Goal: Navigation & Orientation: Understand site structure

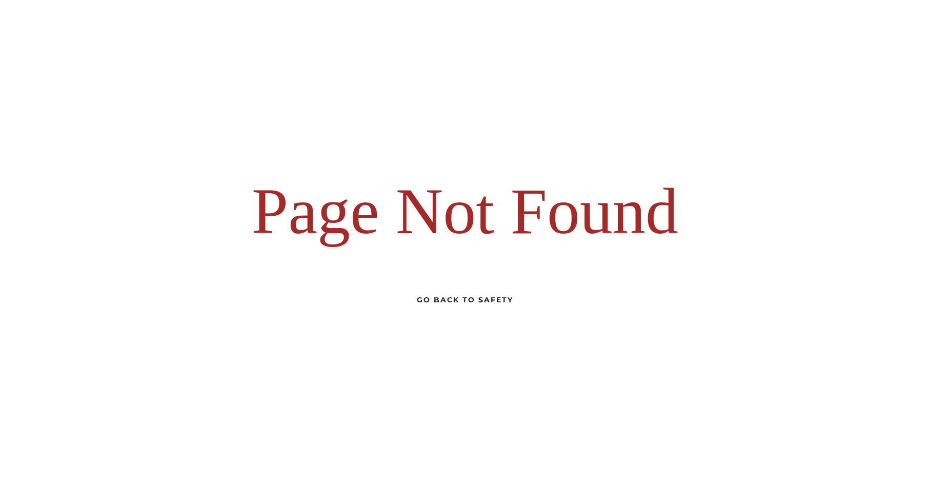
click at [459, 299] on div "Go Back to Safety" at bounding box center [465, 299] width 96 height 13
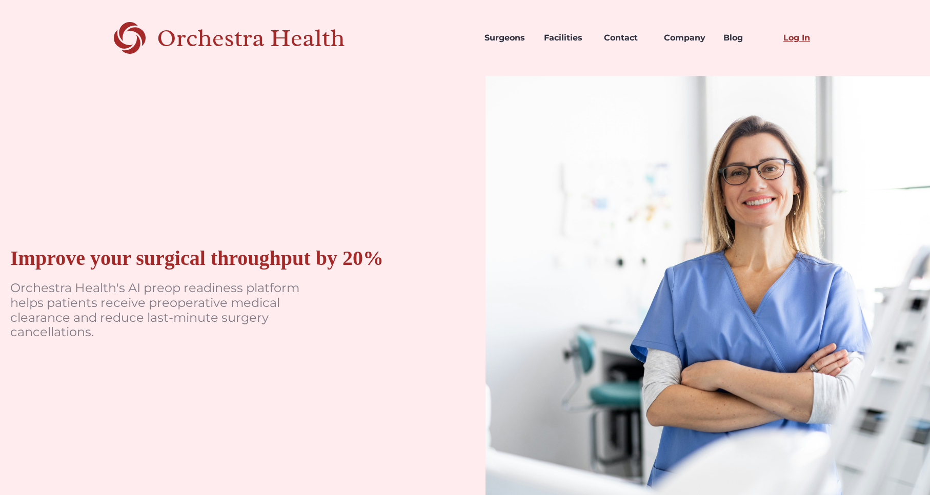
click at [798, 38] on link "Log In" at bounding box center [805, 38] width 60 height 35
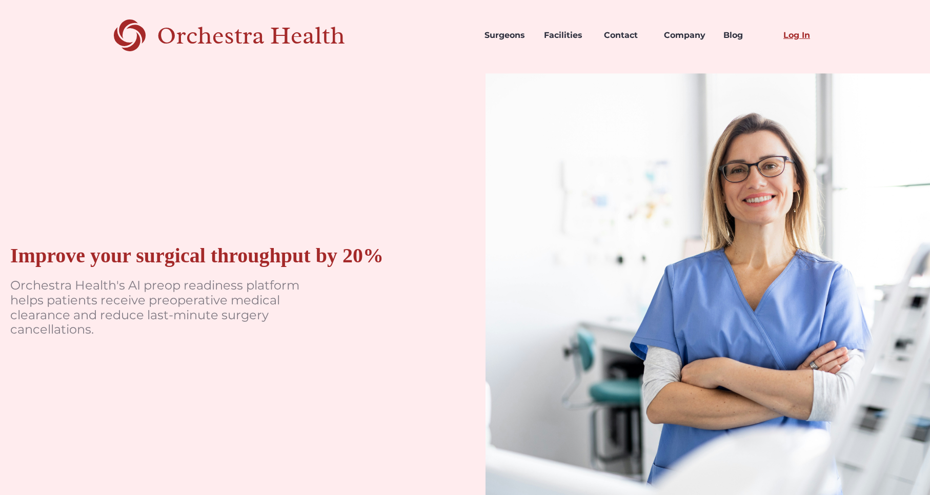
click at [801, 37] on link "Log In" at bounding box center [805, 35] width 60 height 35
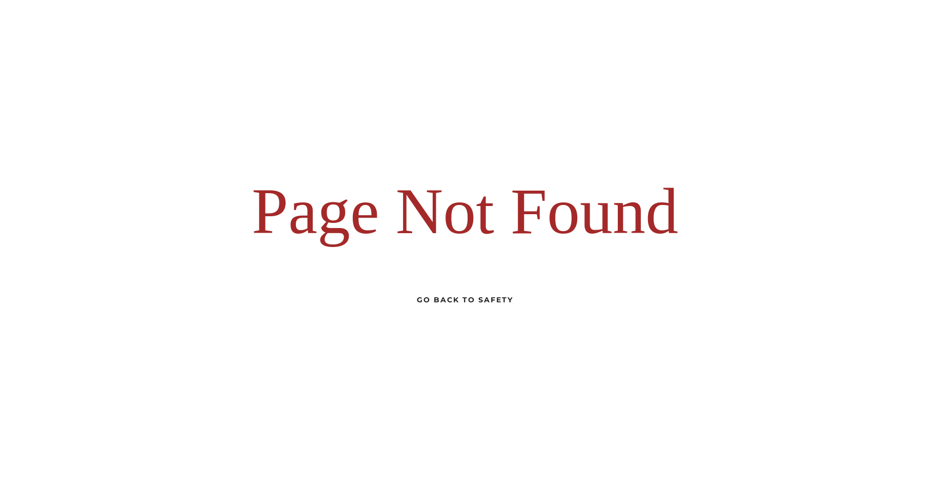
click at [490, 301] on div "Go Back to Safety" at bounding box center [465, 299] width 96 height 13
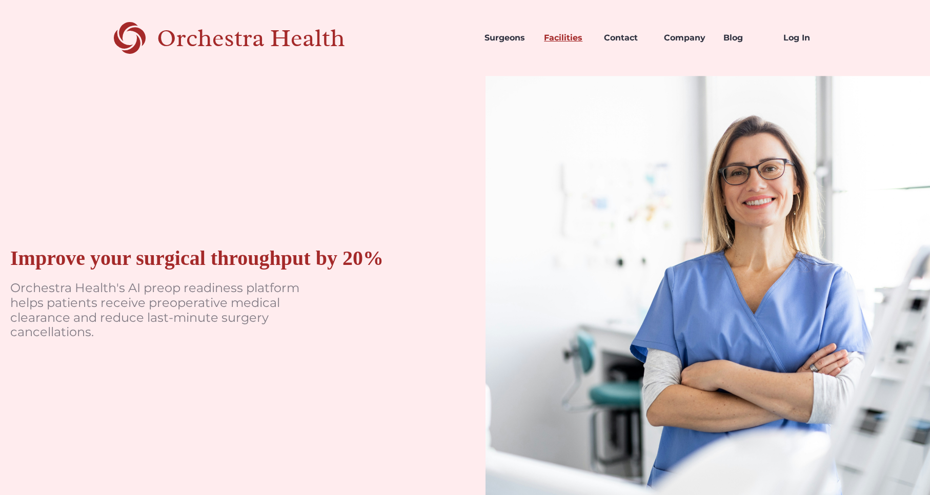
scroll to position [4, 0]
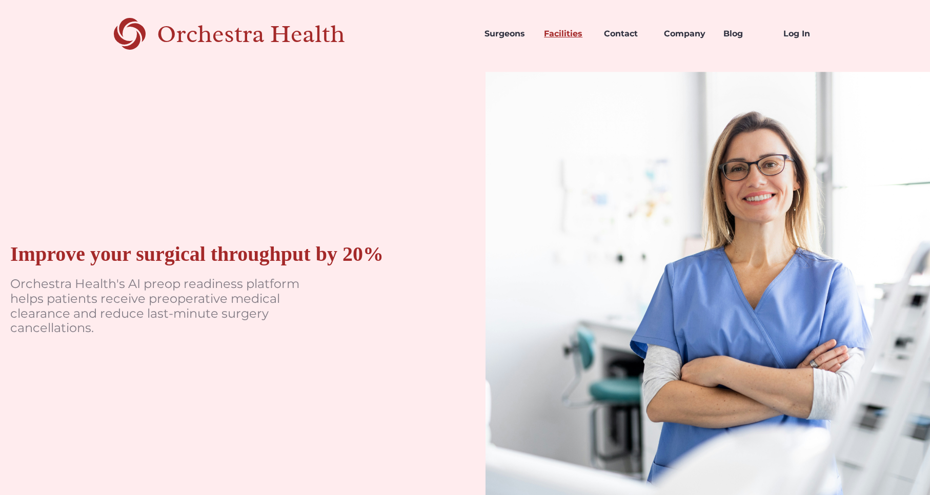
click at [561, 36] on link "Facilities" at bounding box center [566, 33] width 60 height 35
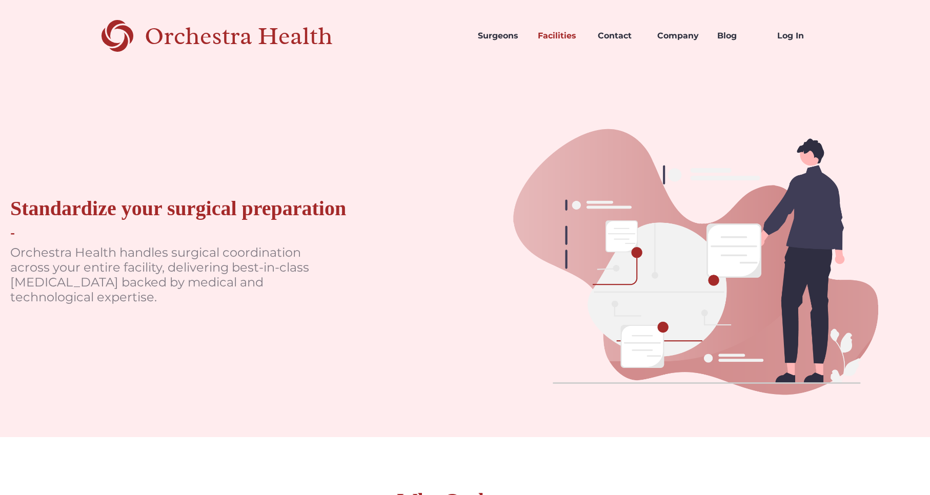
scroll to position [5, 0]
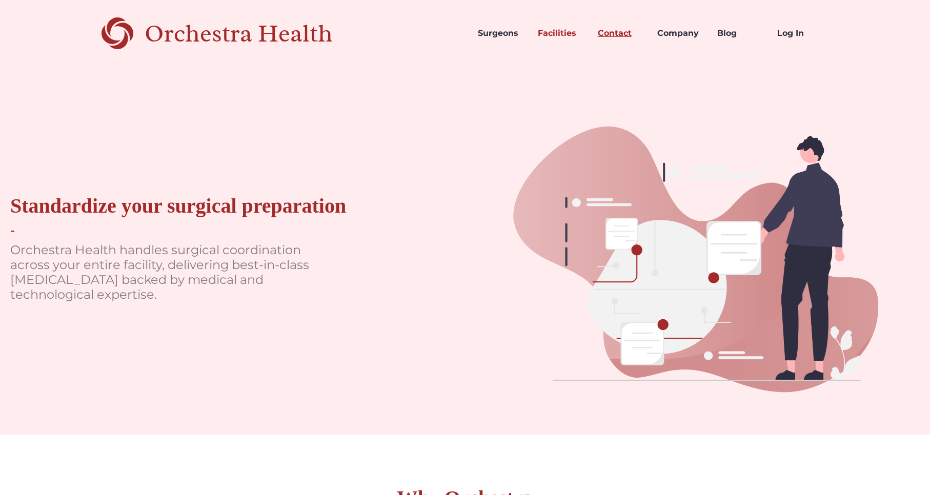
click at [614, 32] on link "Contact" at bounding box center [620, 33] width 60 height 35
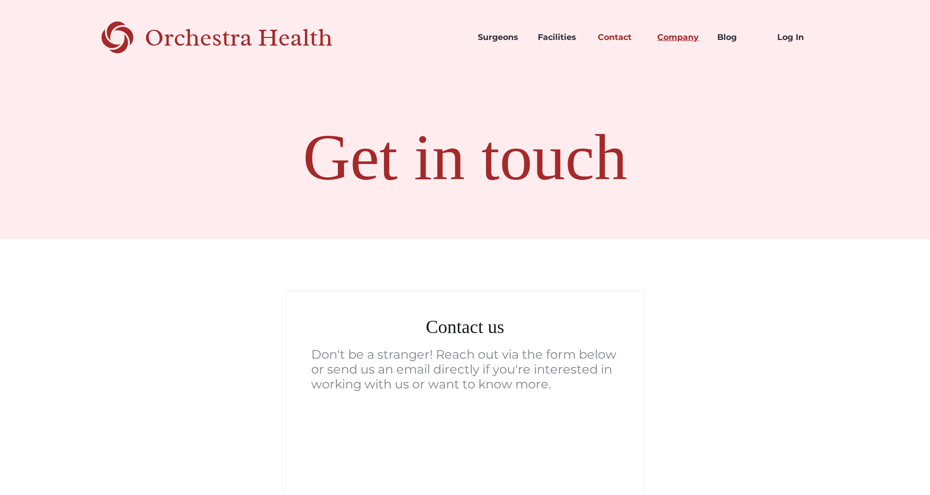
scroll to position [1, 0]
click at [682, 37] on link "Company" at bounding box center [679, 36] width 60 height 35
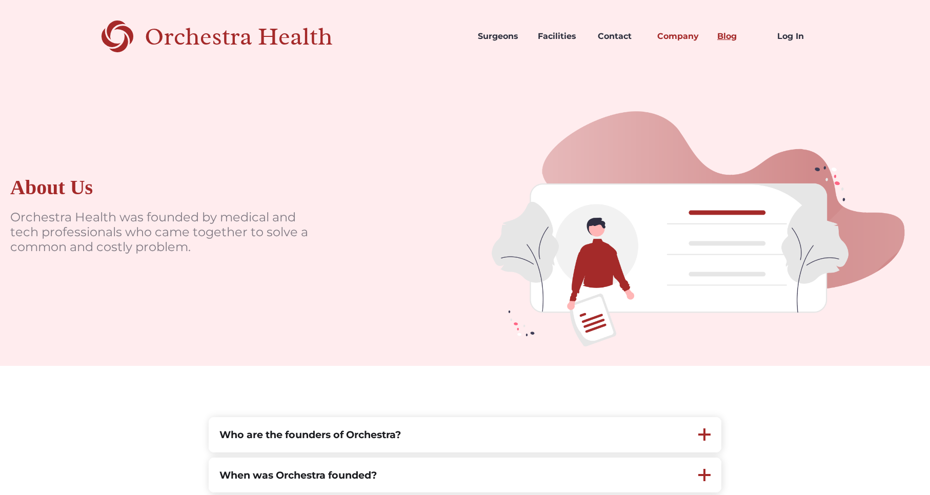
click at [731, 39] on link "Blog" at bounding box center [739, 36] width 60 height 35
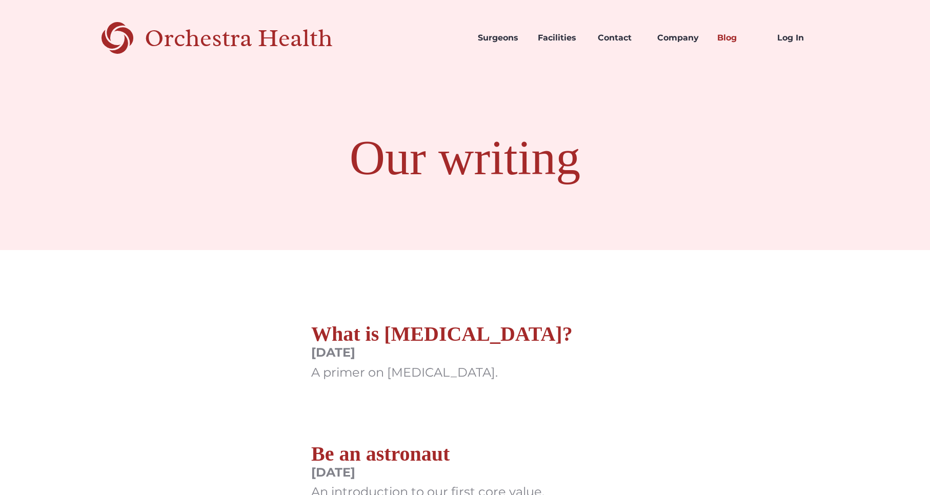
scroll to position [2, 0]
